Goal: Find specific page/section: Find specific page/section

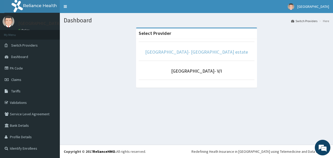
click at [193, 50] on link "[GEOGRAPHIC_DATA]- [GEOGRAPHIC_DATA] estate" at bounding box center [196, 52] width 103 height 6
